Goal: Task Accomplishment & Management: Use online tool/utility

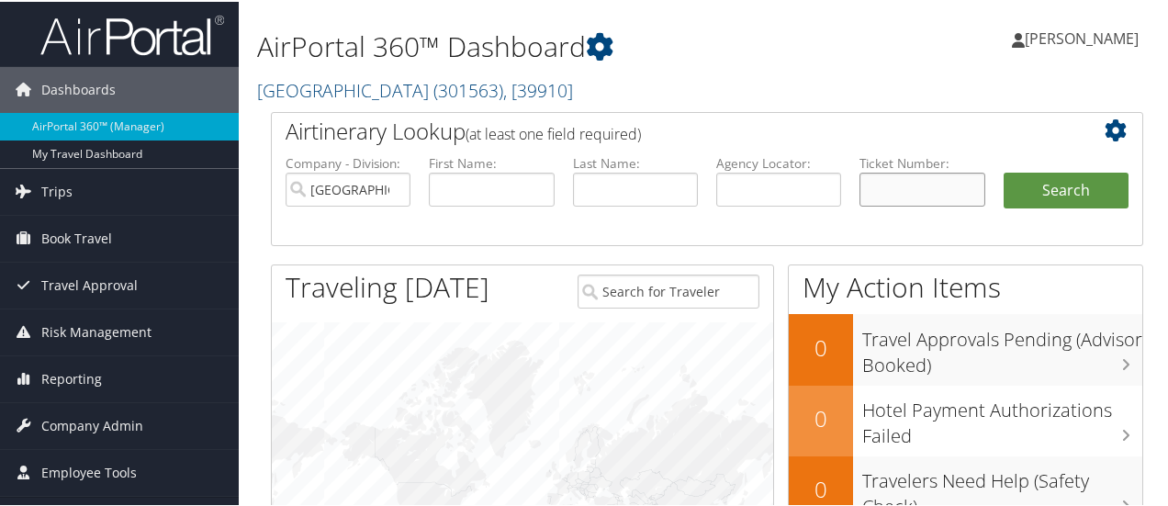
click at [898, 183] on input "text" at bounding box center [921, 188] width 125 height 34
paste input "0067310614524"
type input "0067310614524"
click at [1076, 196] on button "Search" at bounding box center [1066, 189] width 125 height 37
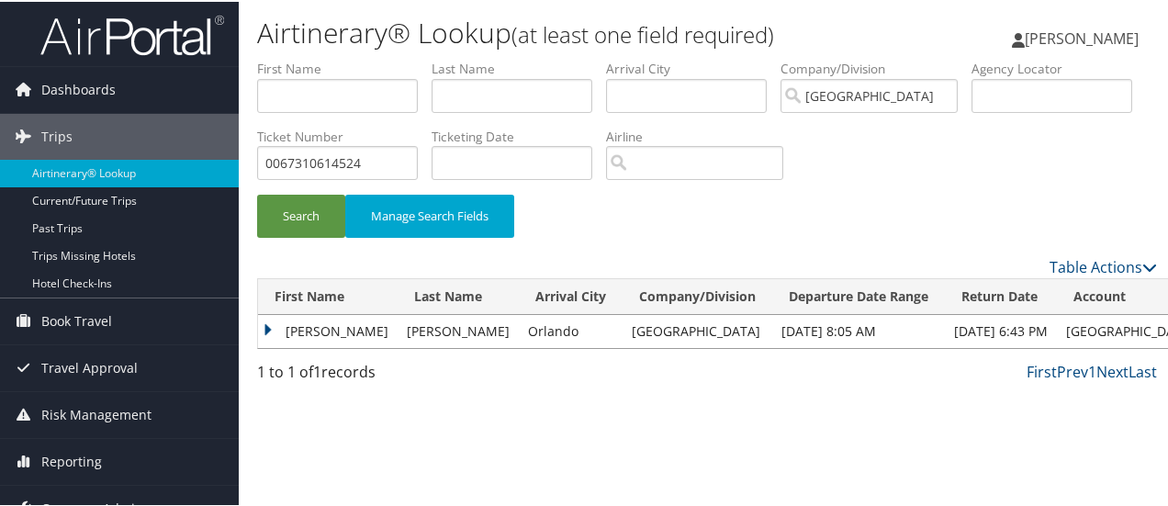
click at [302, 330] on td "JAMES" at bounding box center [328, 329] width 140 height 33
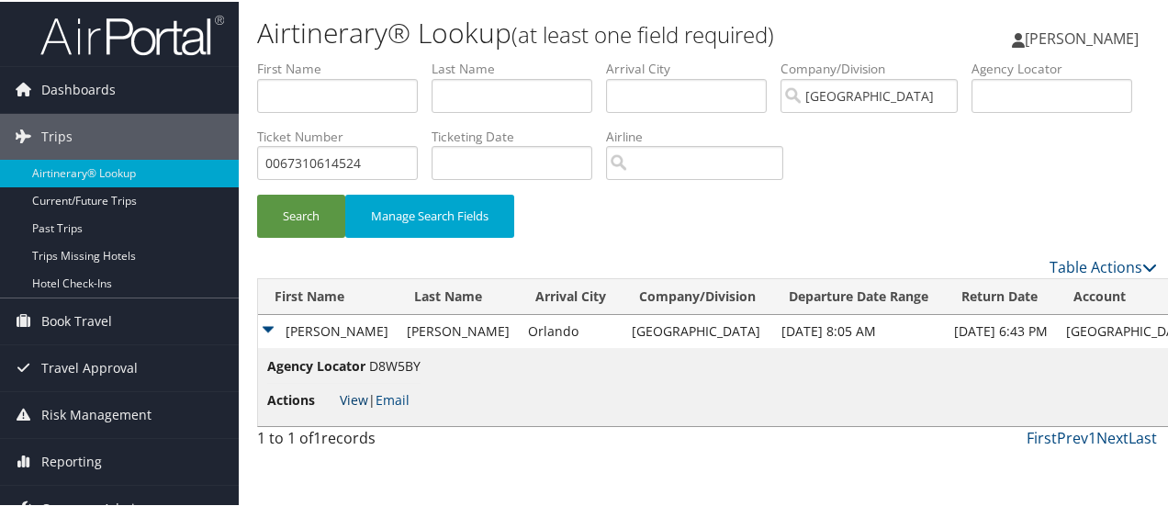
click at [353, 395] on link "View" at bounding box center [354, 397] width 28 height 17
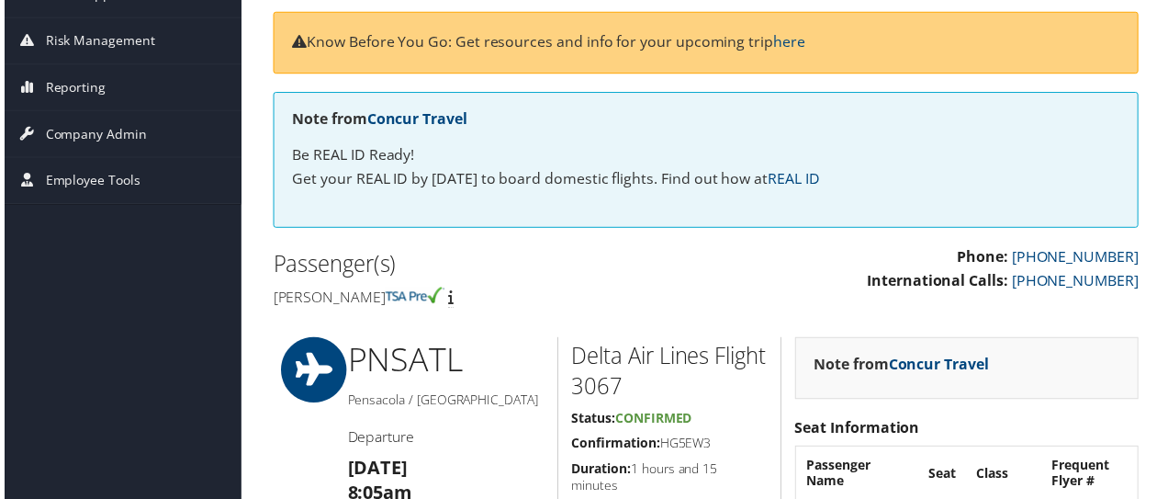
scroll to position [184, 0]
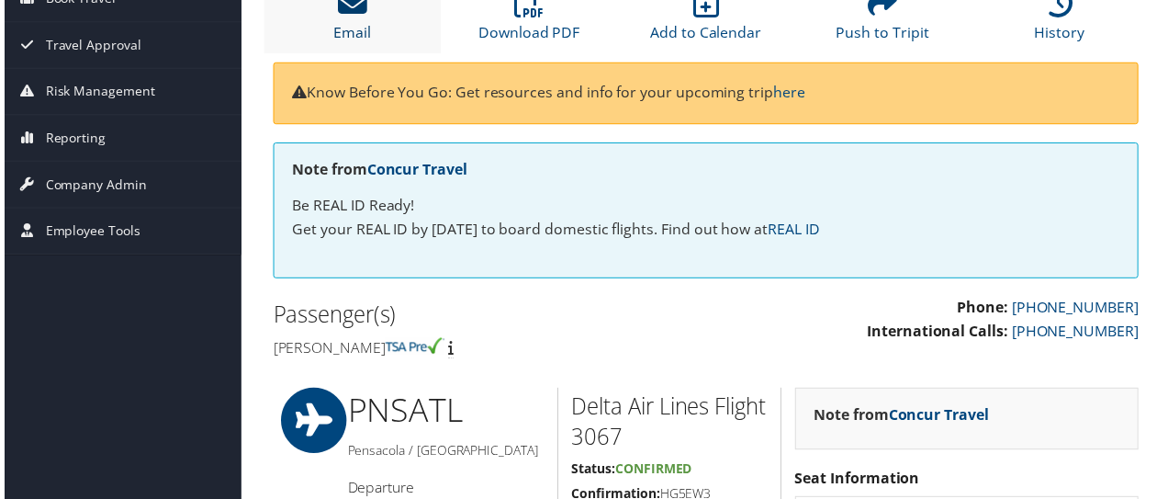
click at [347, 14] on icon at bounding box center [350, 2] width 29 height 29
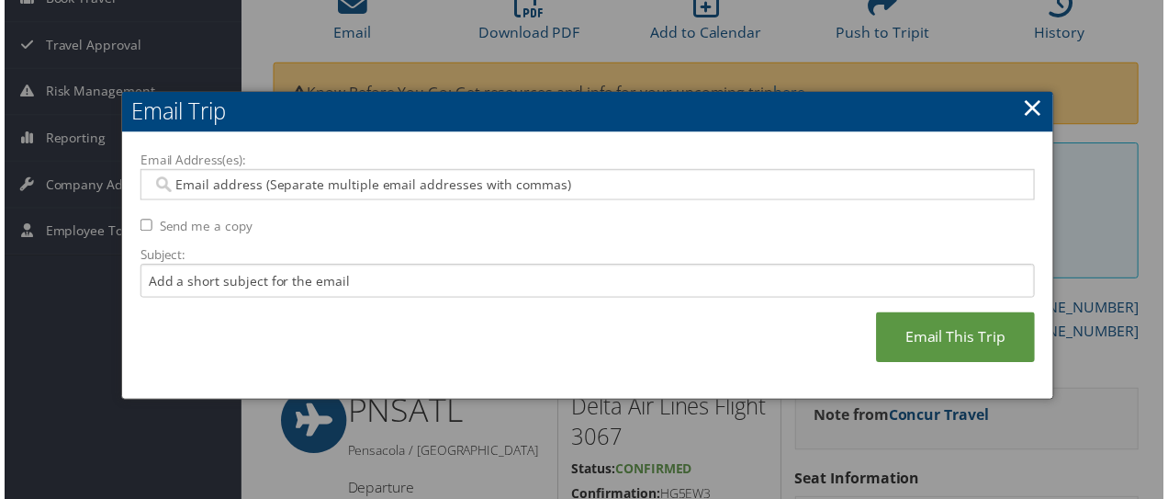
click at [394, 180] on input "Email Address(es):" at bounding box center [588, 185] width 879 height 18
type input "v"
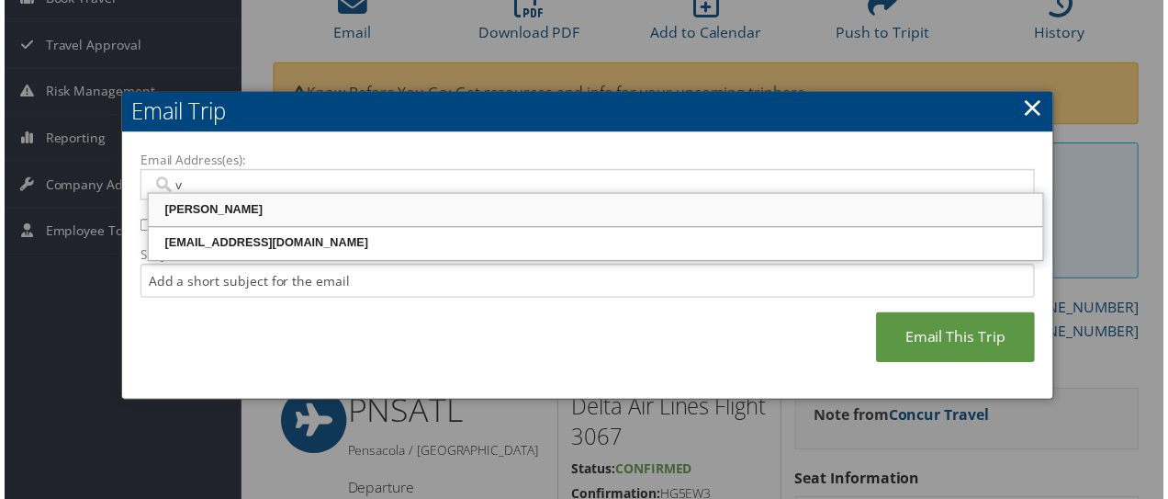
click at [237, 215] on div "[PERSON_NAME]" at bounding box center [596, 211] width 896 height 18
type input "[PERSON_NAME] <[EMAIL_ADDRESS][DOMAIN_NAME]>"
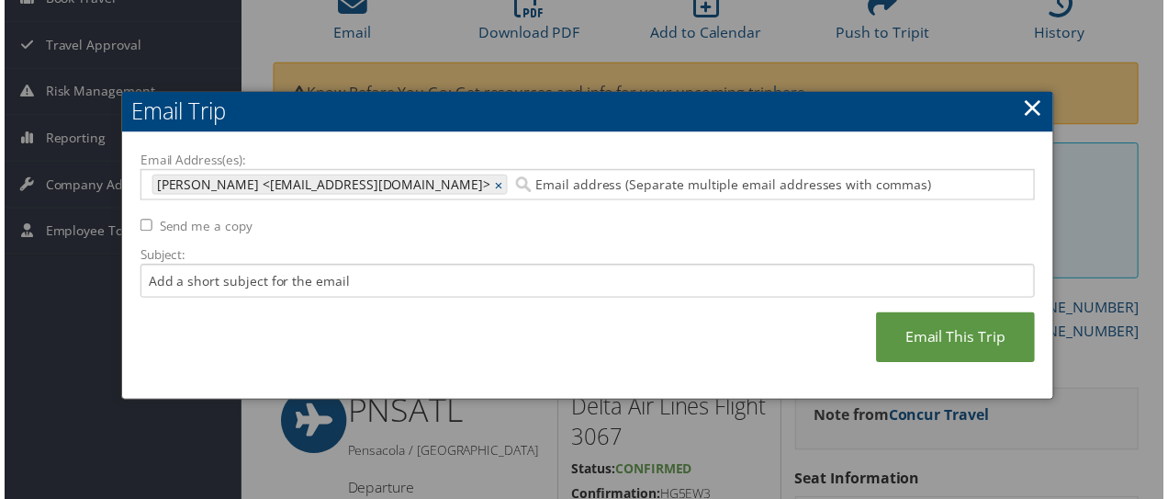
type input "[PERSON_NAME] <[EMAIL_ADDRESS][DOMAIN_NAME]>"
click at [955, 190] on input "Email Address(es):" at bounding box center [761, 185] width 500 height 18
type input "[PERSON_NAME] <[EMAIL_ADDRESS][DOMAIN_NAME]>"
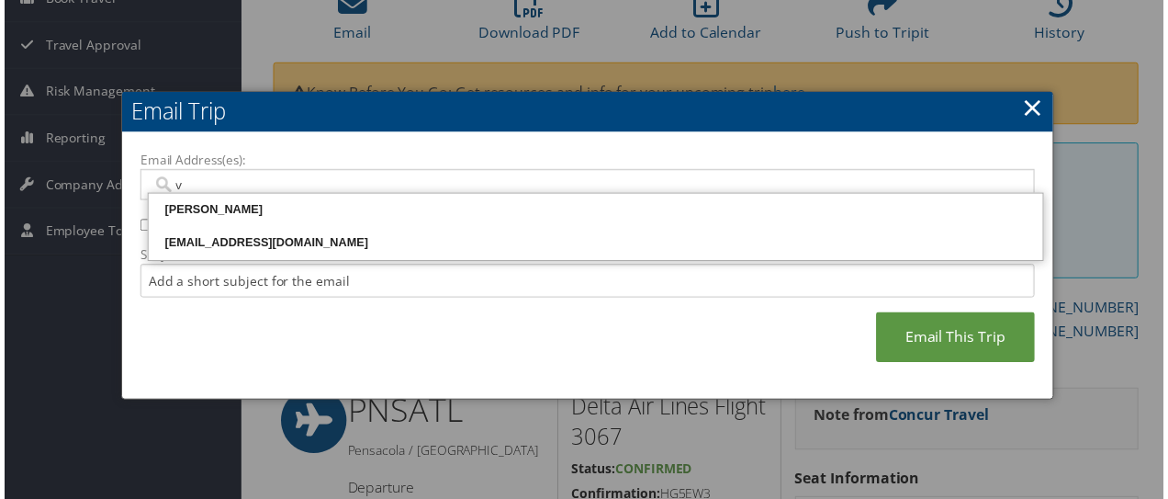
type input "v"
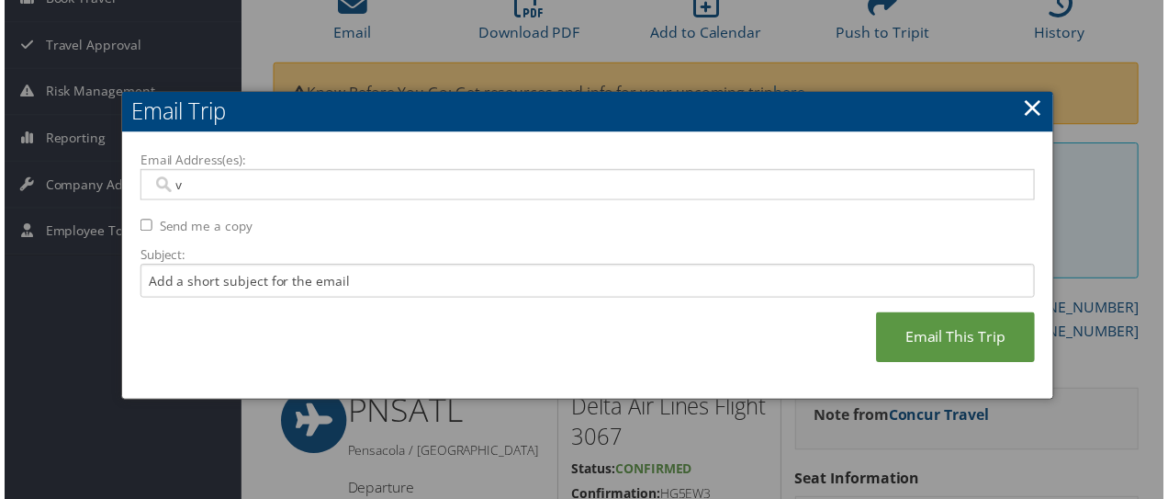
click at [1033, 108] on link "×" at bounding box center [1036, 107] width 21 height 37
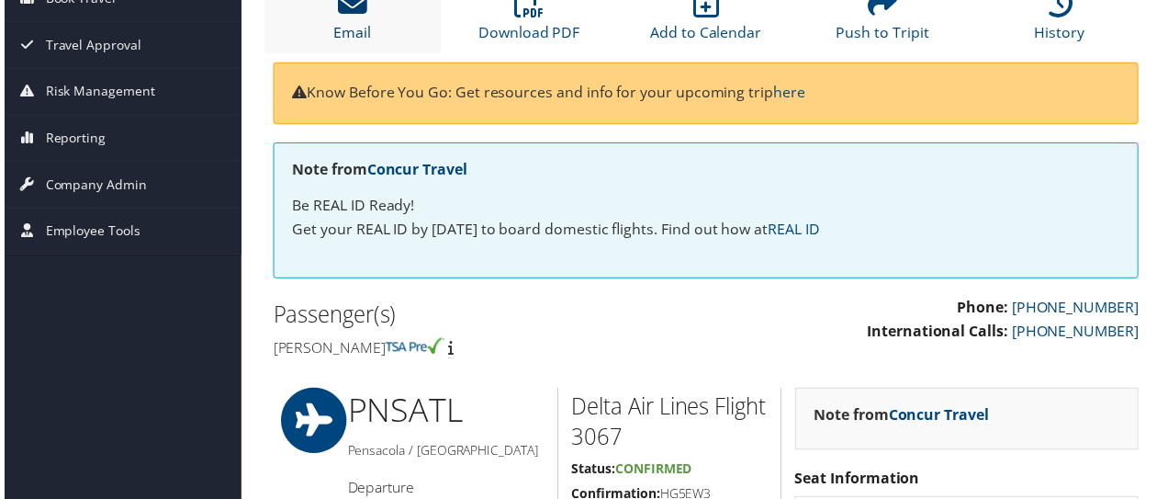
click at [357, 23] on link "Email" at bounding box center [351, 20] width 38 height 44
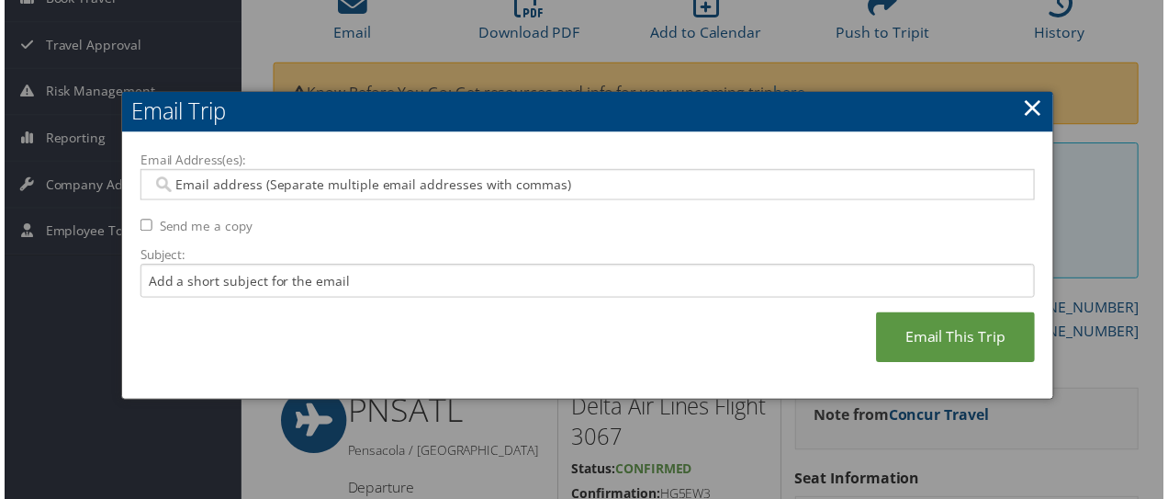
click at [316, 190] on input "Email Address(es):" at bounding box center [588, 185] width 879 height 18
click at [1030, 107] on link "×" at bounding box center [1036, 107] width 21 height 37
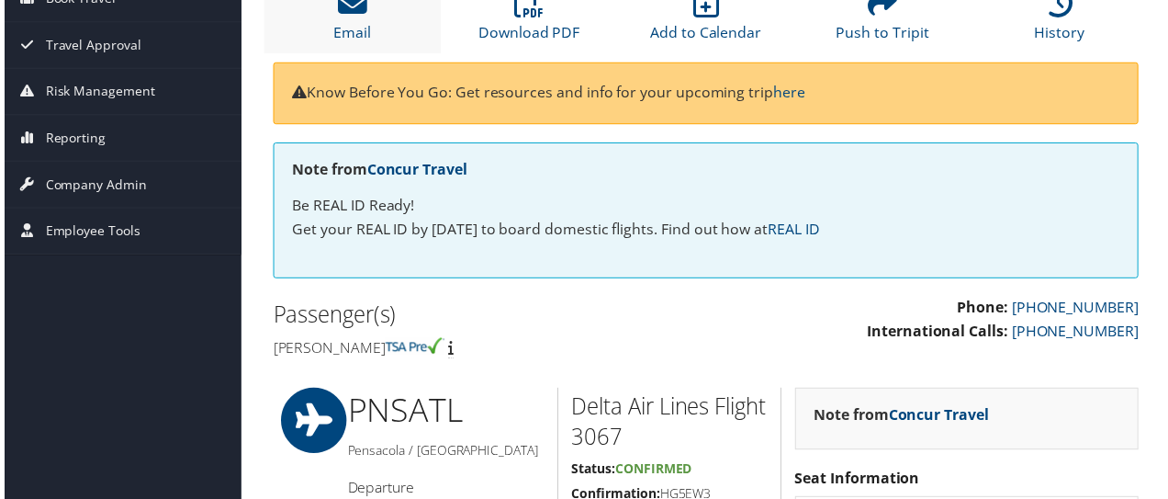
click at [357, 19] on li "Email" at bounding box center [351, 16] width 178 height 74
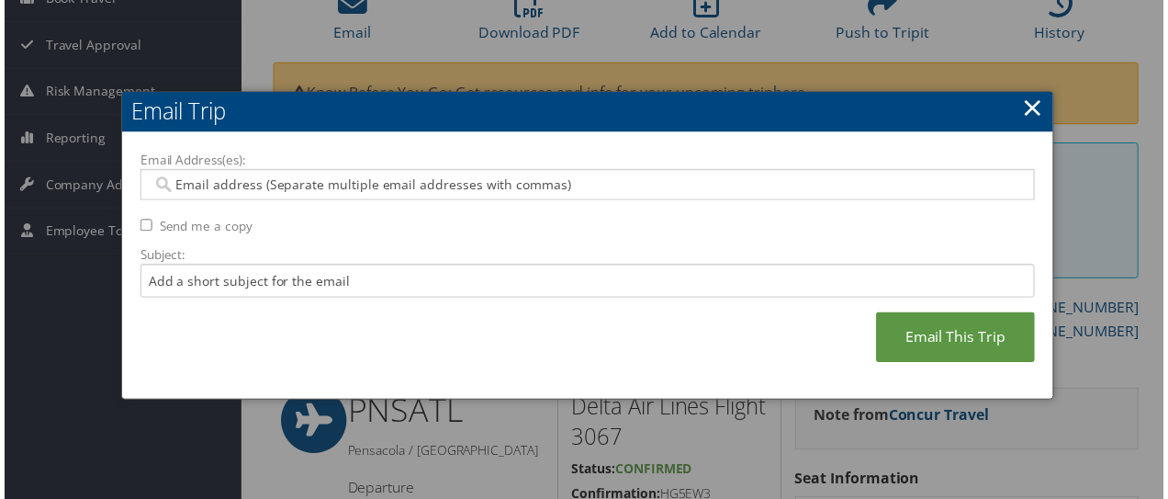
click at [303, 189] on input "Email Address(es):" at bounding box center [588, 185] width 879 height 18
type input "v"
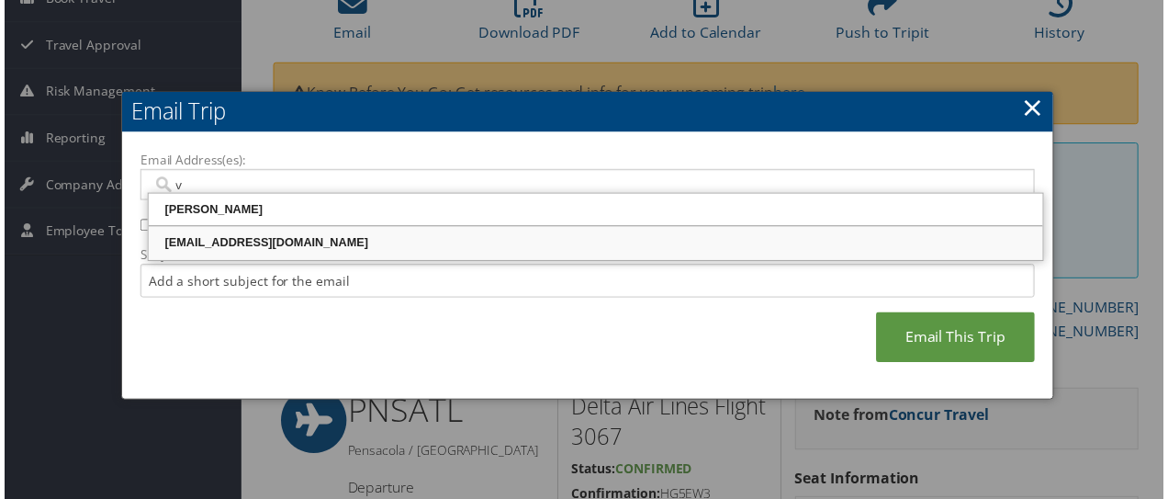
click at [234, 241] on div "[EMAIL_ADDRESS][DOMAIN_NAME]" at bounding box center [596, 244] width 896 height 18
type input "[EMAIL_ADDRESS][DOMAIN_NAME]"
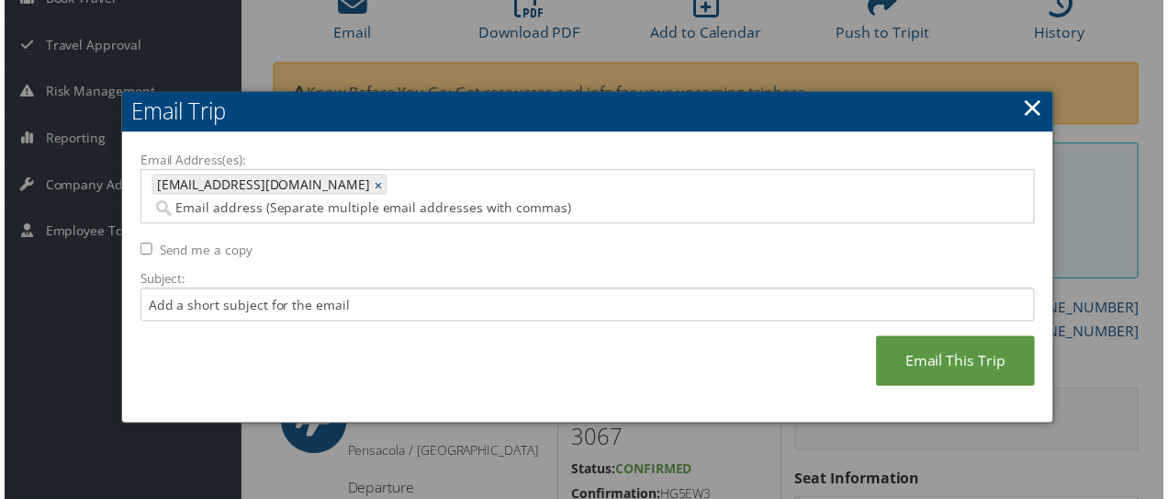
click at [224, 242] on label "Send me a copy" at bounding box center [203, 251] width 94 height 18
click at [149, 244] on input "Send me a copy" at bounding box center [143, 250] width 12 height 12
checkbox input "true"
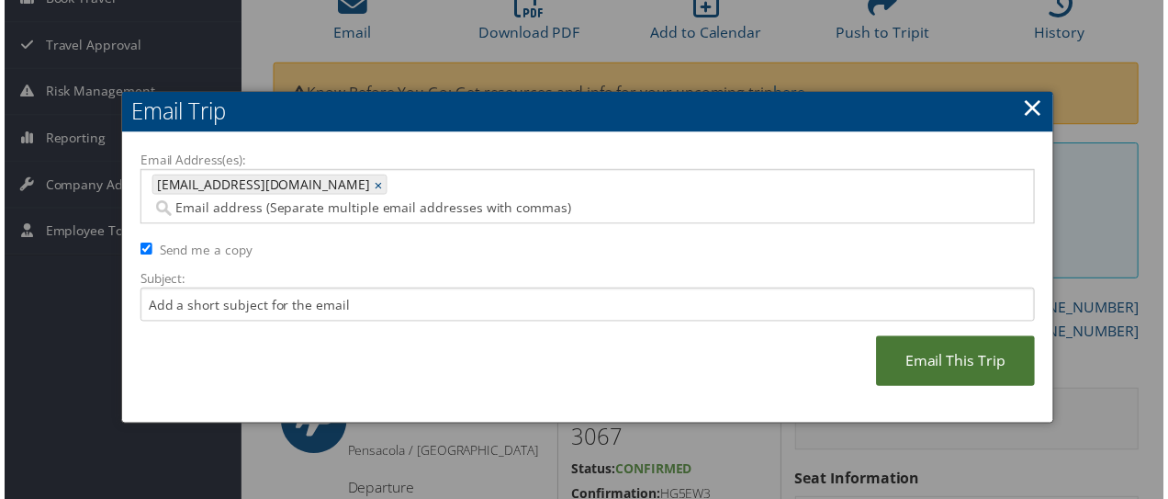
click at [957, 344] on link "Email This Trip" at bounding box center [959, 363] width 160 height 51
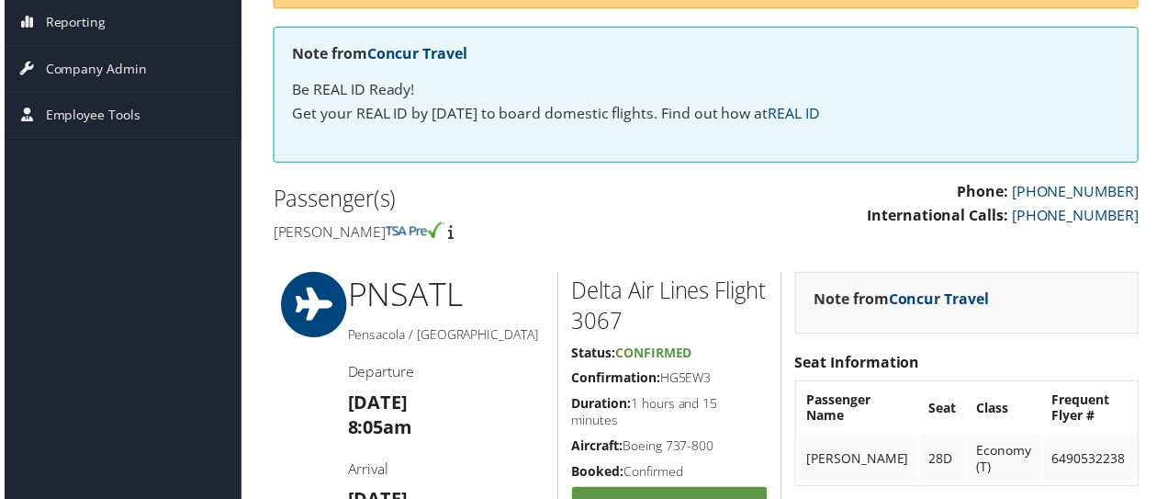
scroll to position [367, 0]
